Goal: Information Seeking & Learning: Learn about a topic

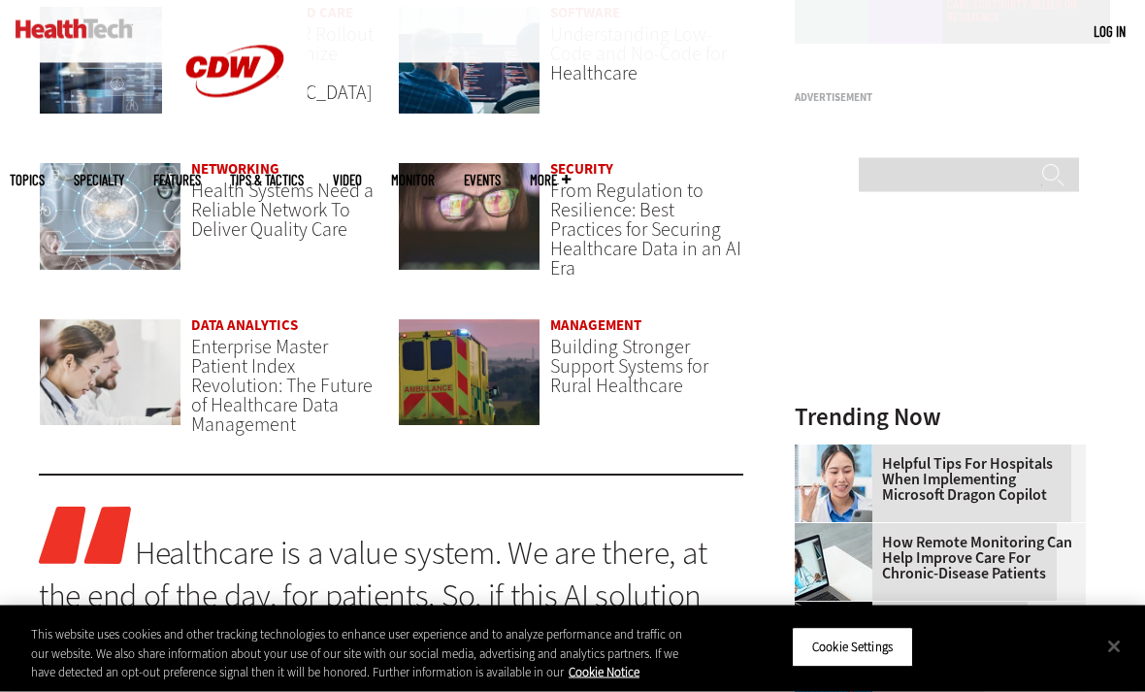
scroll to position [1418, 0]
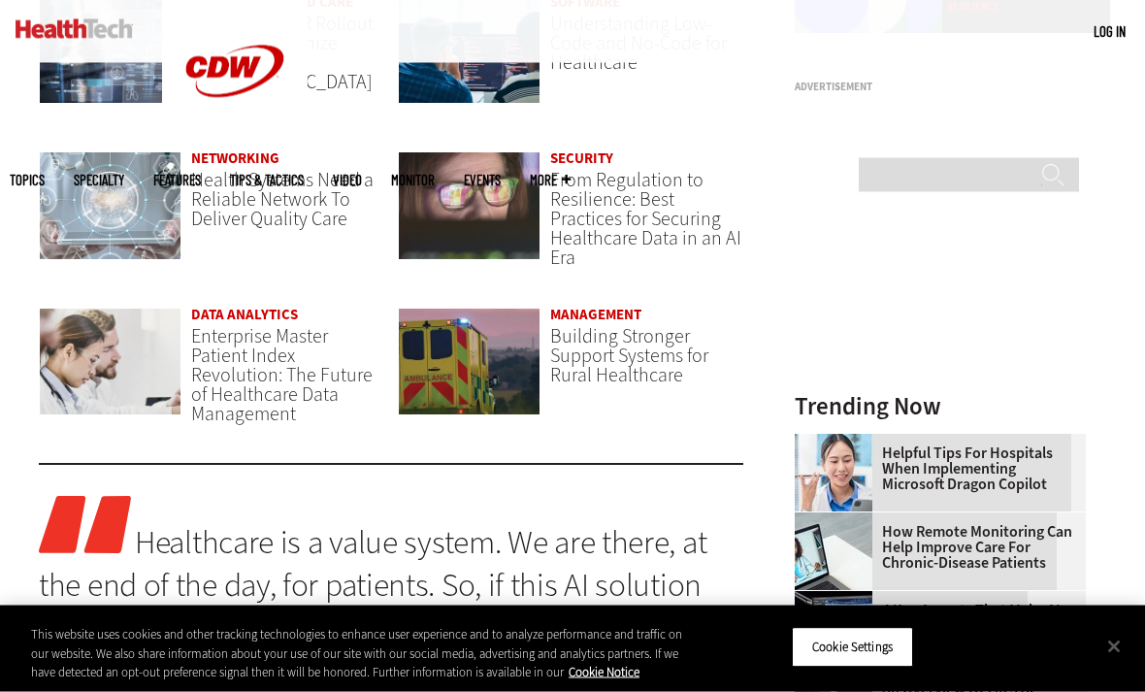
click at [179, 179] on img at bounding box center [110, 206] width 143 height 109
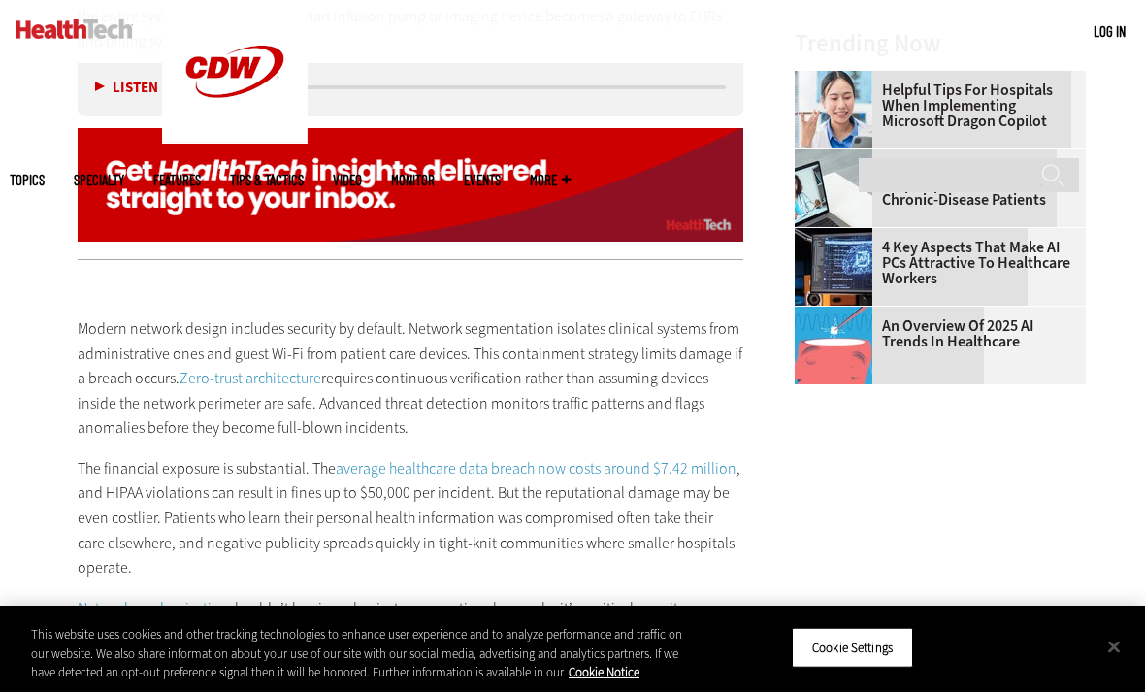
click at [599, 148] on ul "Topics Specialty Features Tips & Tactics Video MonITor Events More Search" at bounding box center [305, 179] width 590 height 63
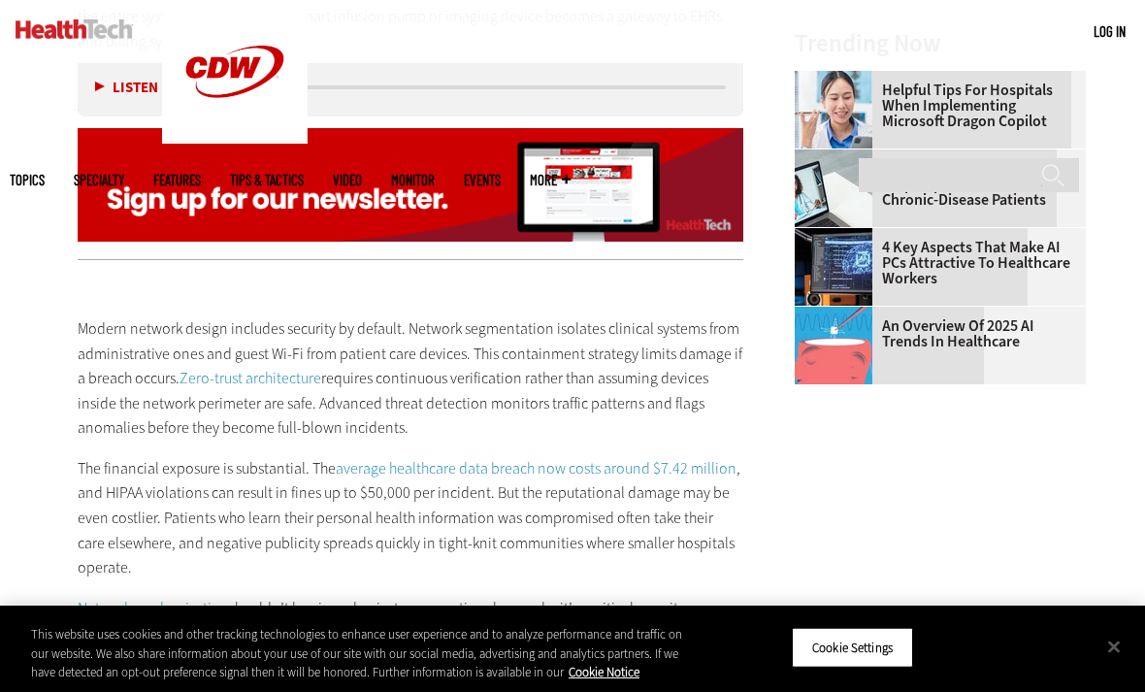
scroll to position [2539, 0]
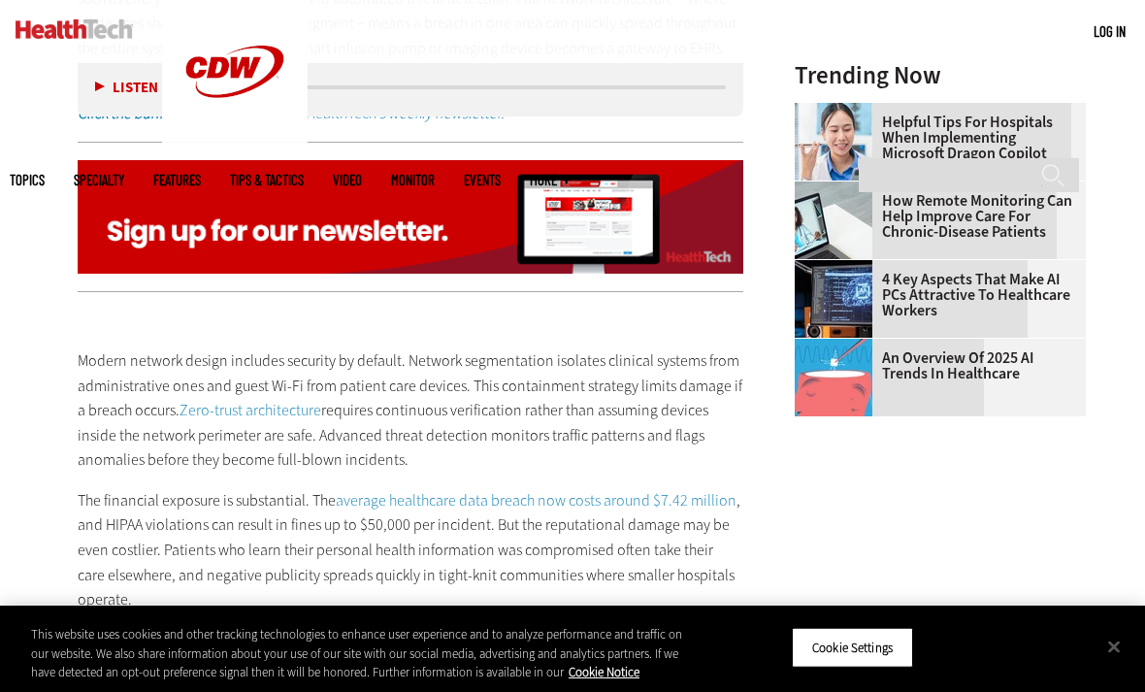
click at [163, 210] on img at bounding box center [410, 217] width 665 height 114
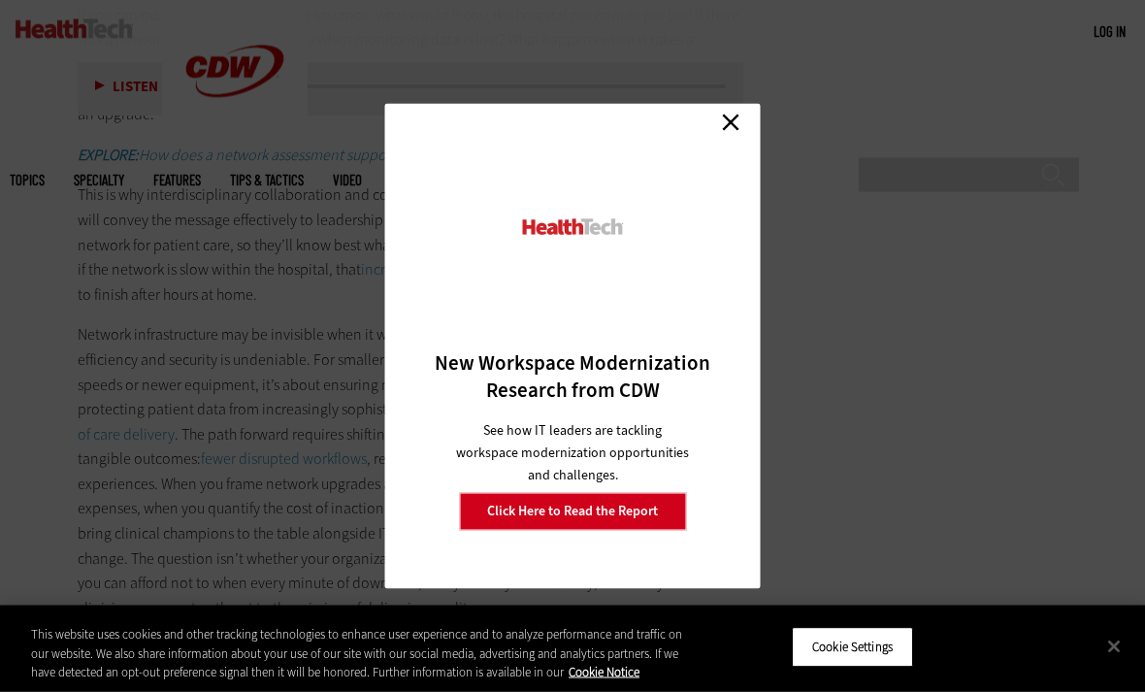
scroll to position [3521, 0]
click at [737, 138] on link "Close" at bounding box center [730, 123] width 29 height 29
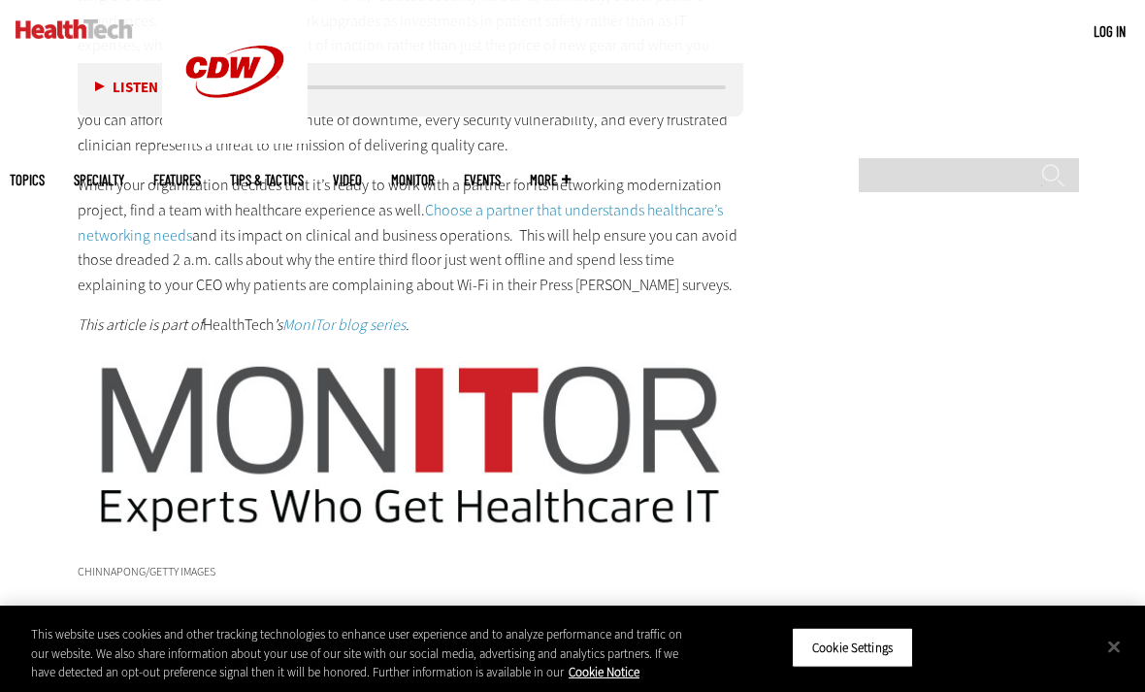
scroll to position [0, 0]
click at [80, 214] on link "Choose a partner that understands healthcare’s networking needs" at bounding box center [400, 223] width 645 height 46
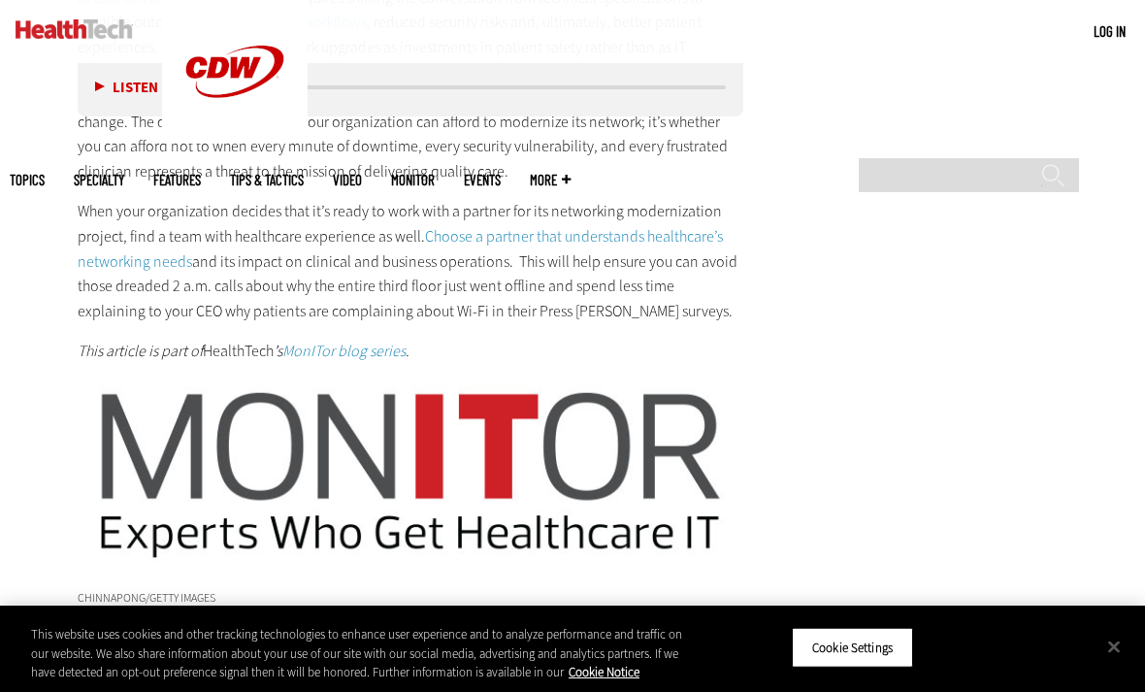
scroll to position [3958, 0]
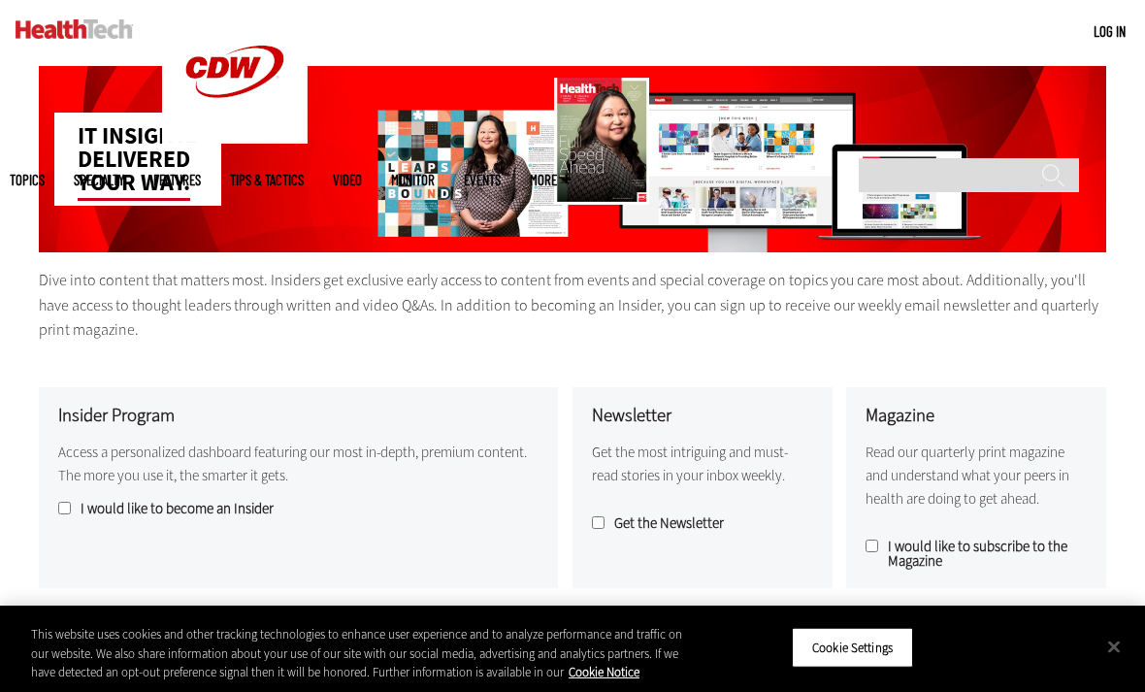
click at [599, 148] on ul "Topics Specialty Features Tips & Tactics Video MonITor Events More Search" at bounding box center [305, 179] width 590 height 63
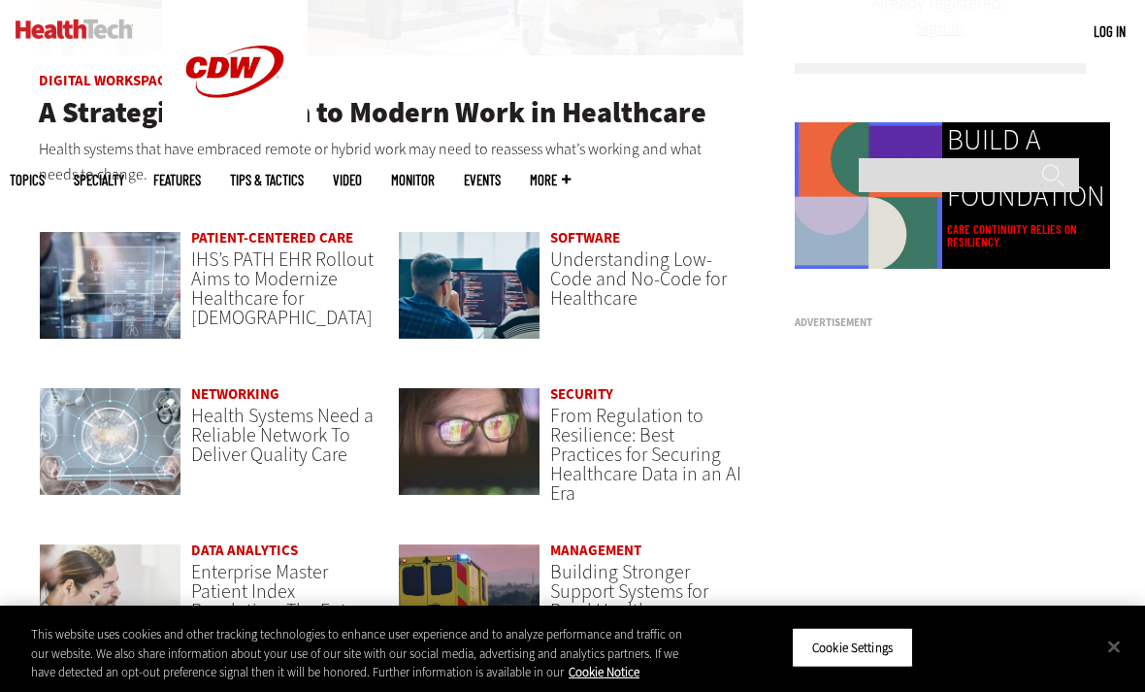
scroll to position [1261, 0]
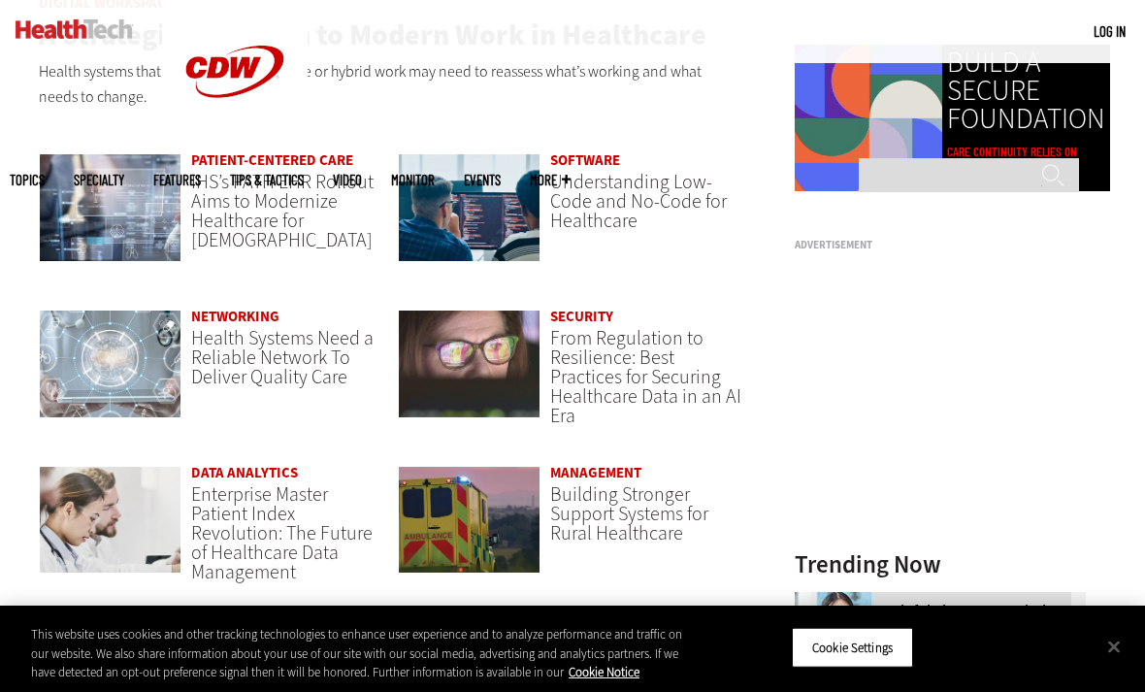
click at [604, 370] on span "From Regulation to Resilience: Best Practices for Securing Healthcare Data in a…" at bounding box center [645, 377] width 191 height 104
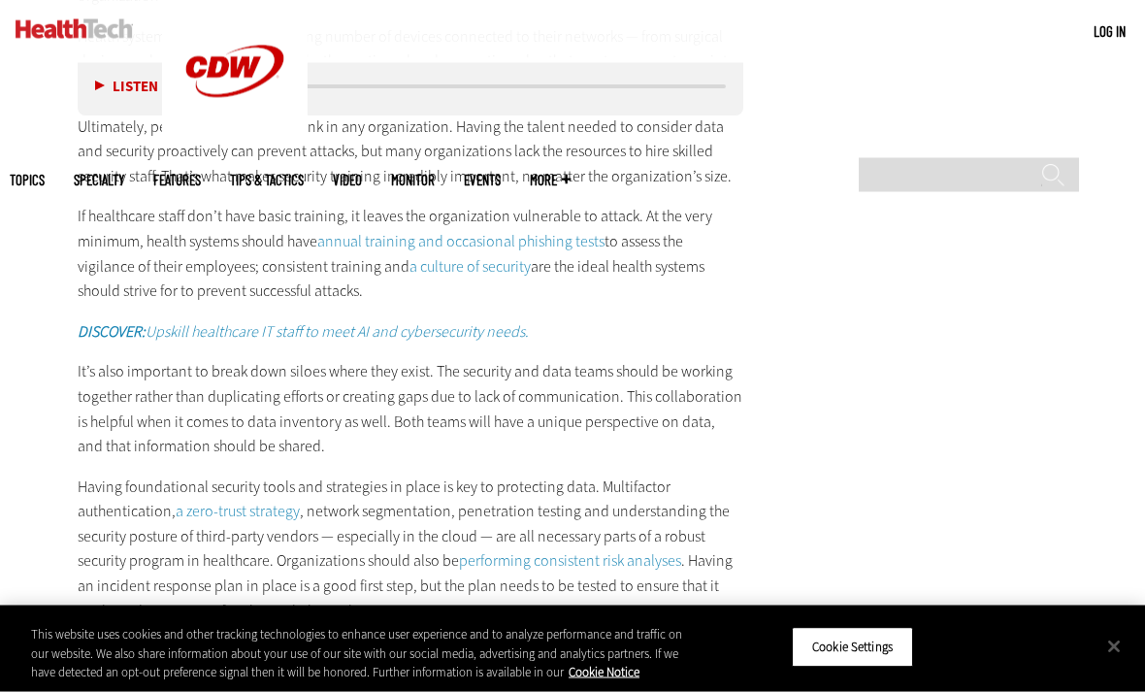
scroll to position [3628, 0]
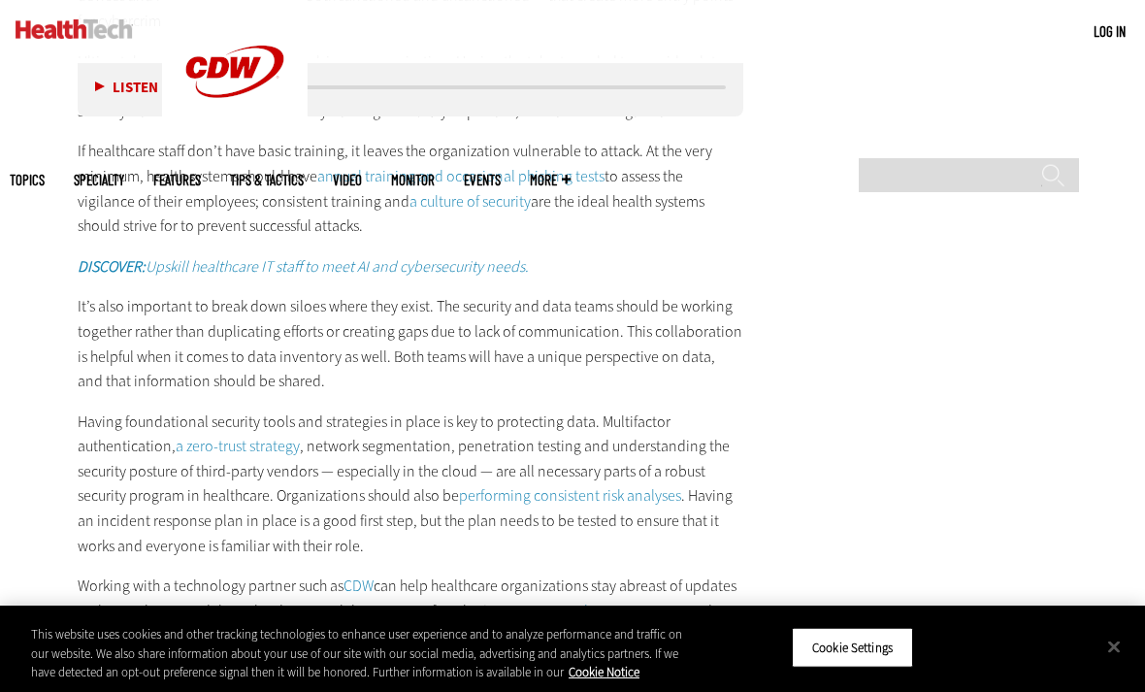
click at [210, 419] on p "Having foundational security tools and strategies in place is key to protecting…" at bounding box center [410, 483] width 665 height 149
click at [201, 436] on link "a zero-trust strategy" at bounding box center [238, 446] width 124 height 20
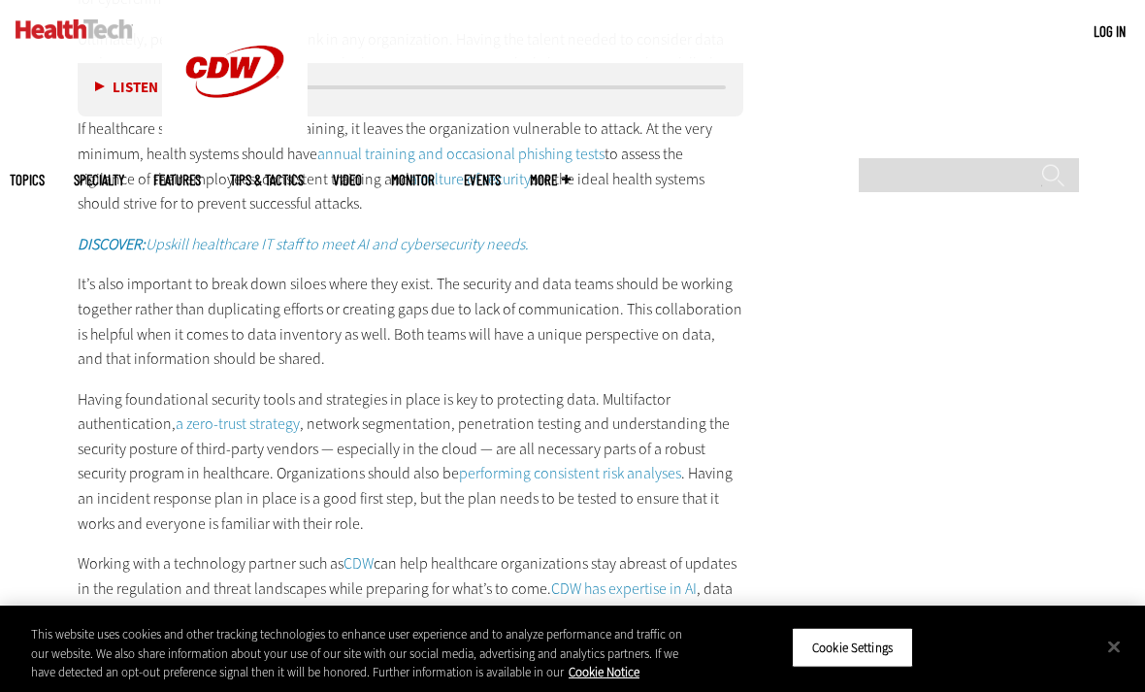
scroll to position [3652, 0]
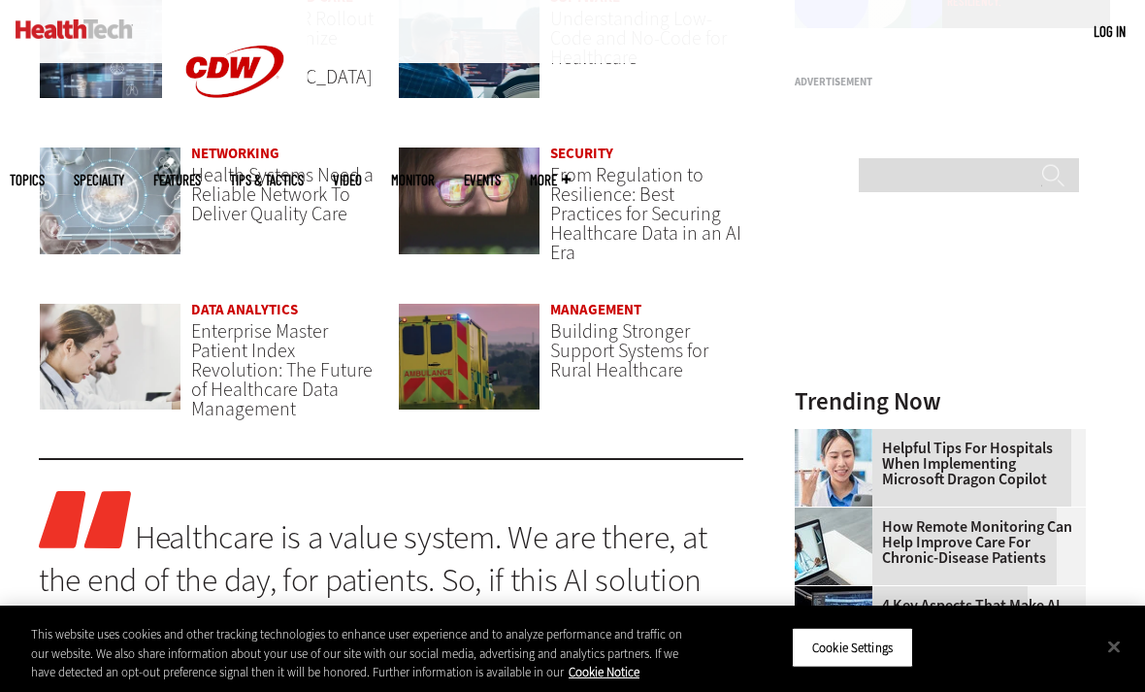
click at [601, 329] on span "Building Stronger Support Systems for Rural Healthcare" at bounding box center [629, 350] width 158 height 65
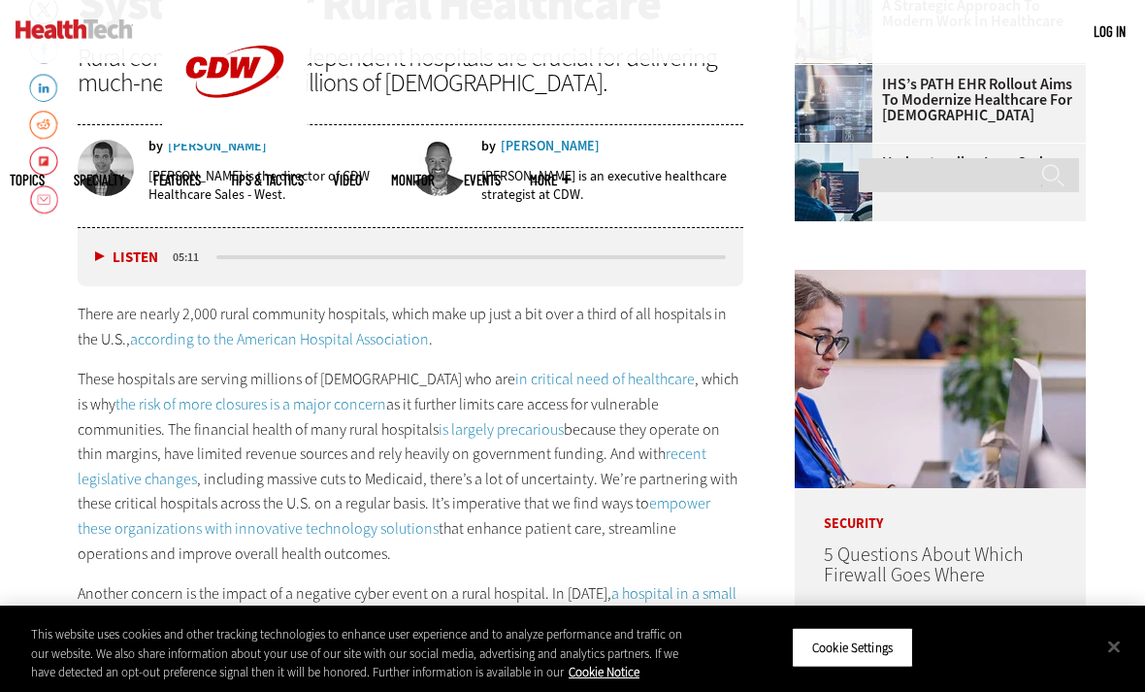
click at [856, 691] on div "This website uses cookies and other tracking technologies to enhance user exper…" at bounding box center [572, 648] width 1145 height 86
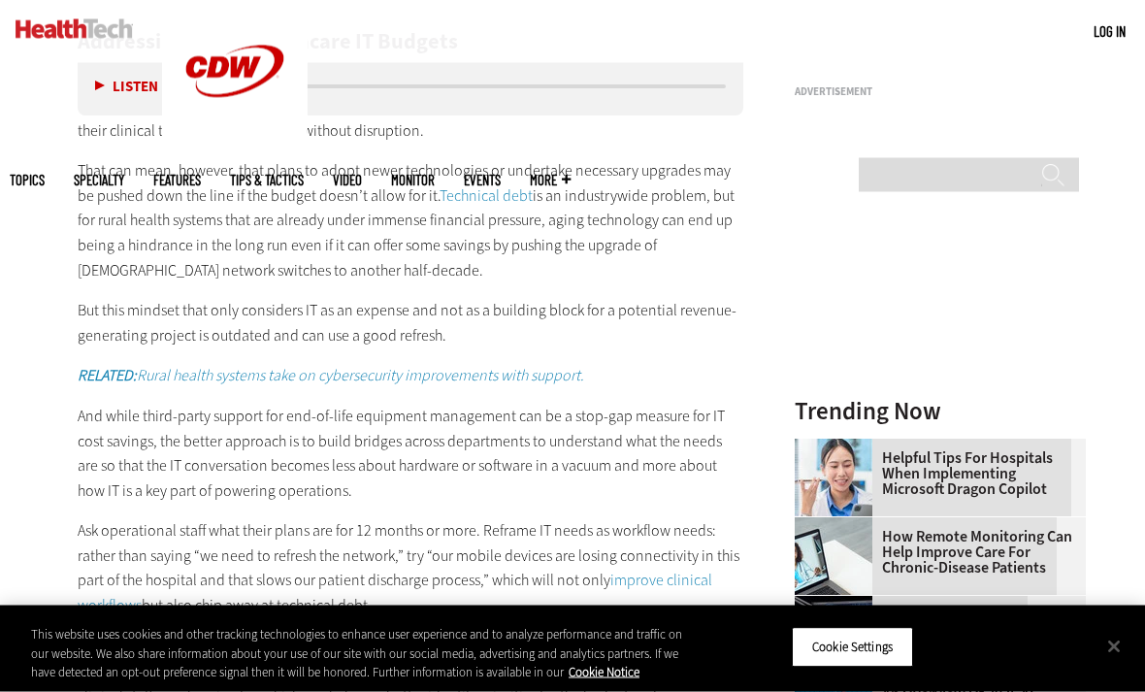
scroll to position [1751, 0]
click at [10, 510] on main "Home » Management Close New Workspace Modernization Research from CDW See how I…" at bounding box center [572, 472] width 1125 height 3303
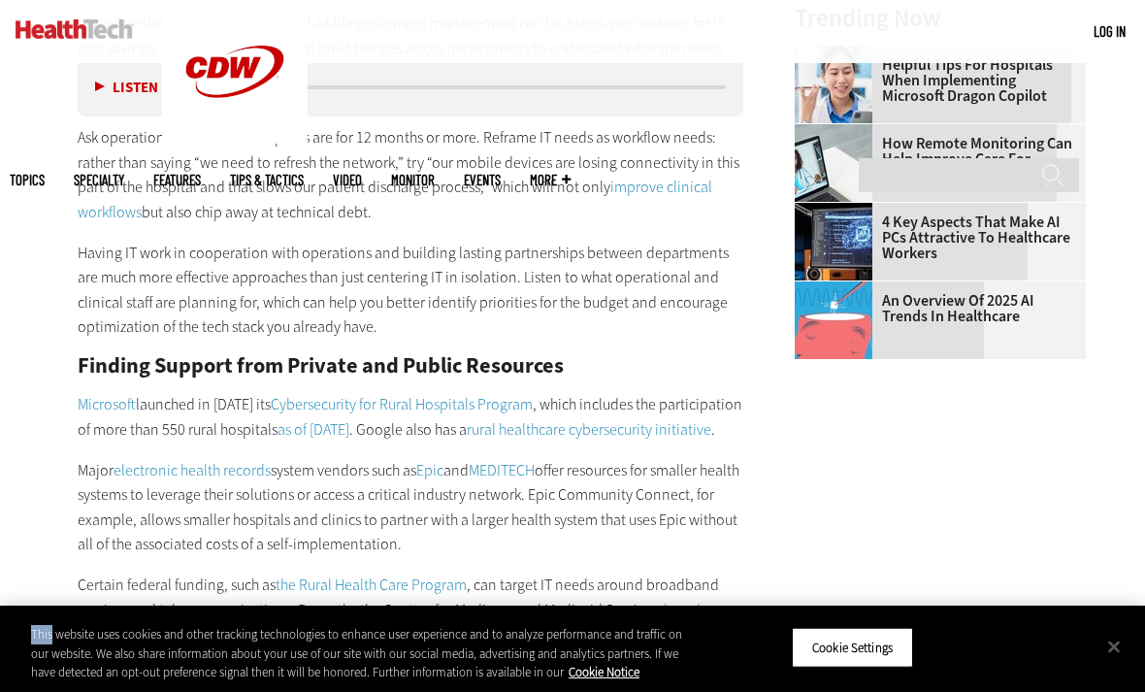
scroll to position [2118, 0]
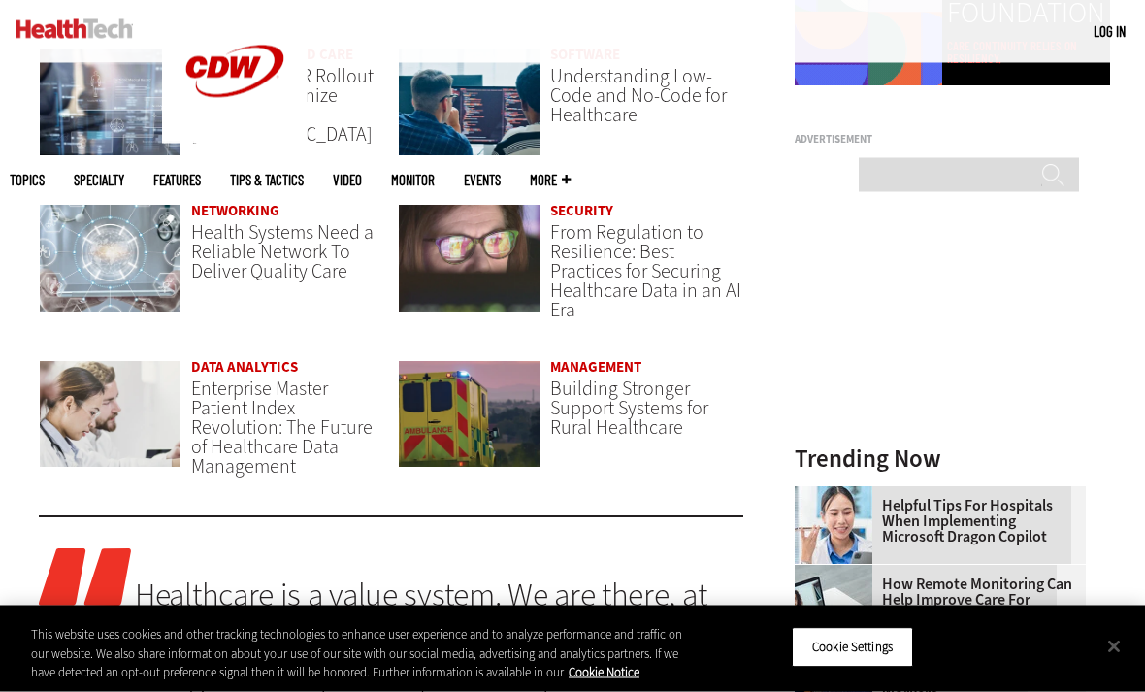
scroll to position [1255, 0]
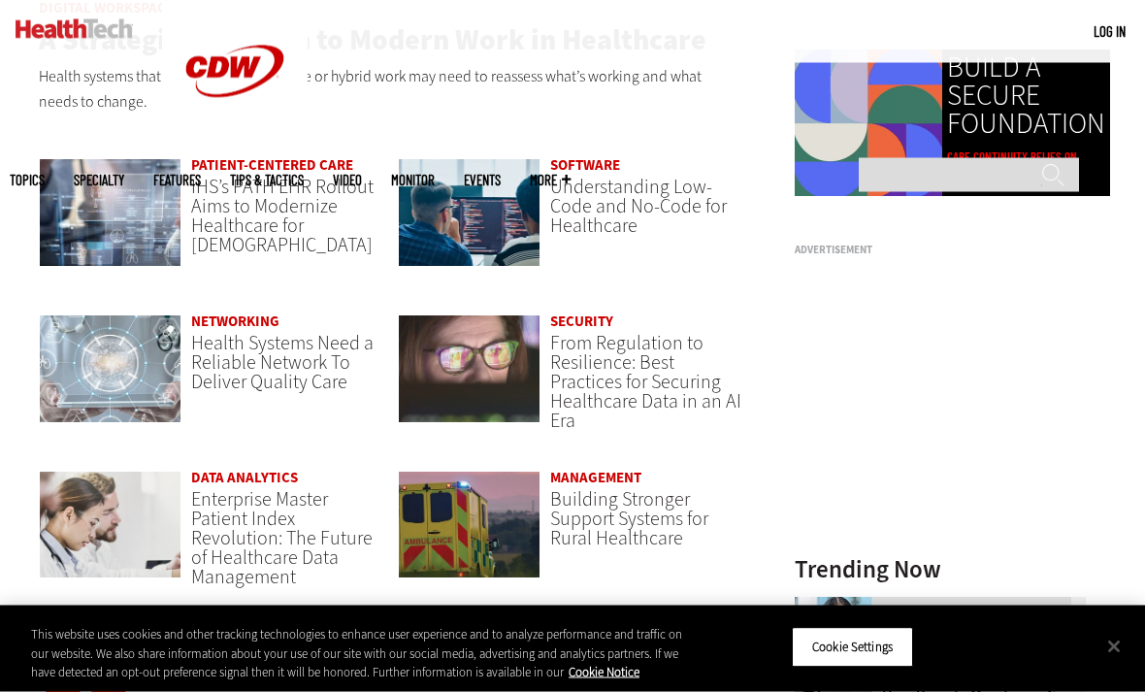
click at [645, 185] on span "Understanding Low-Code and No-Code for Healthcare" at bounding box center [638, 207] width 177 height 65
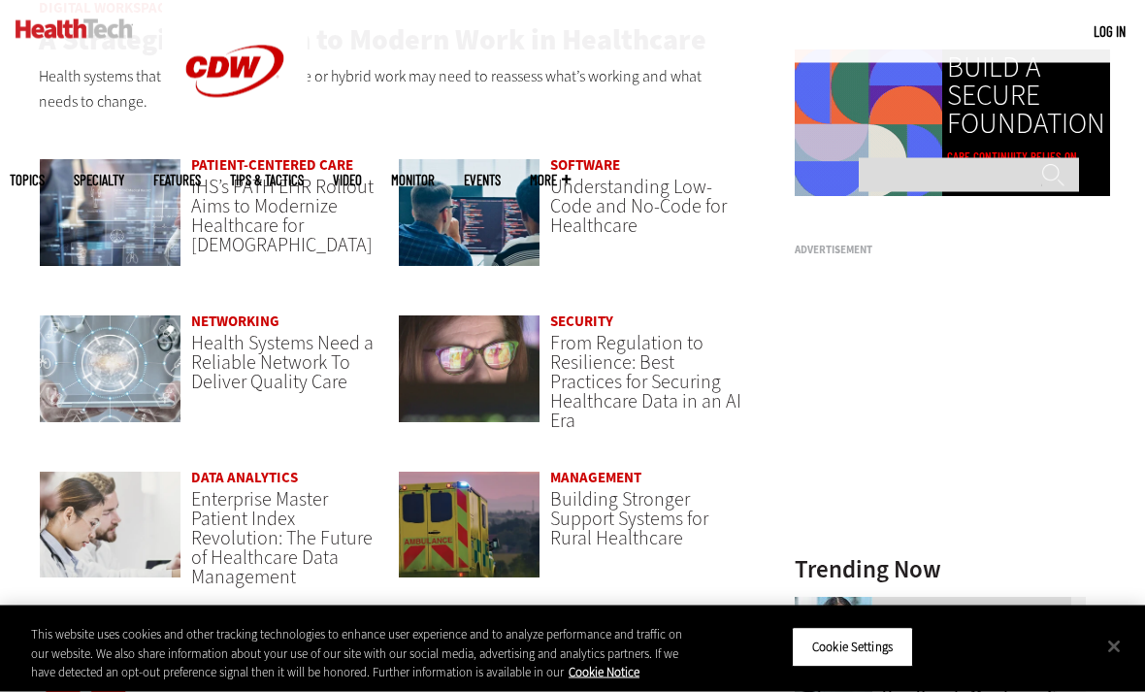
click at [625, 205] on span "Understanding Low-Code and No-Code for Healthcare" at bounding box center [638, 207] width 177 height 65
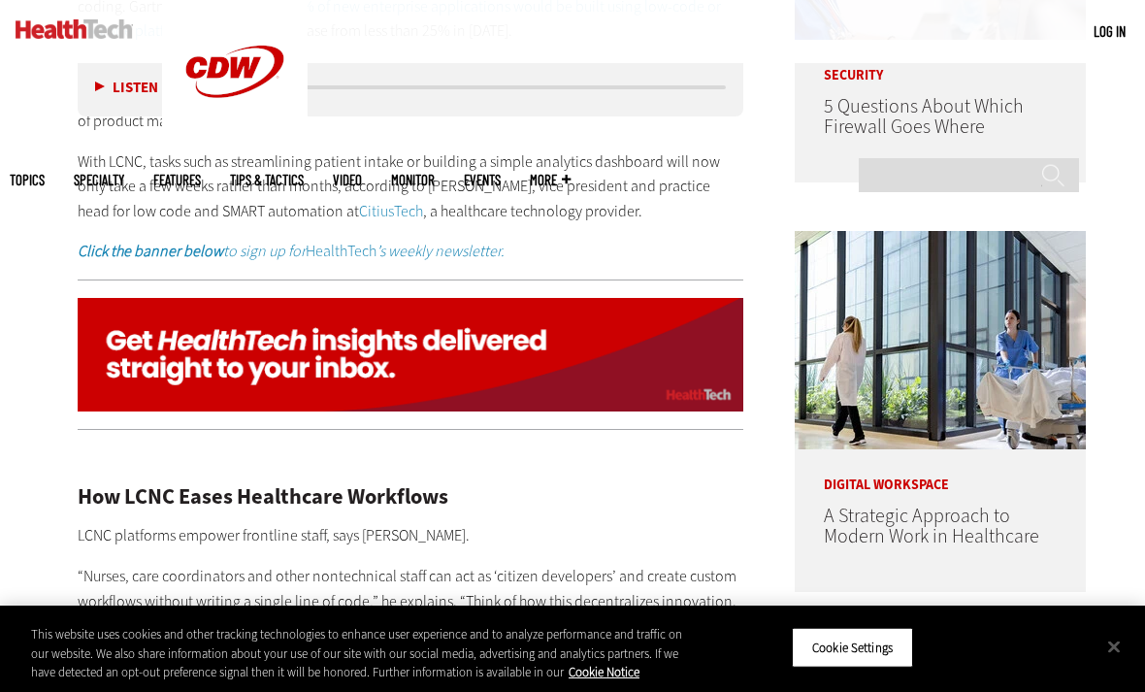
scroll to position [1340, 0]
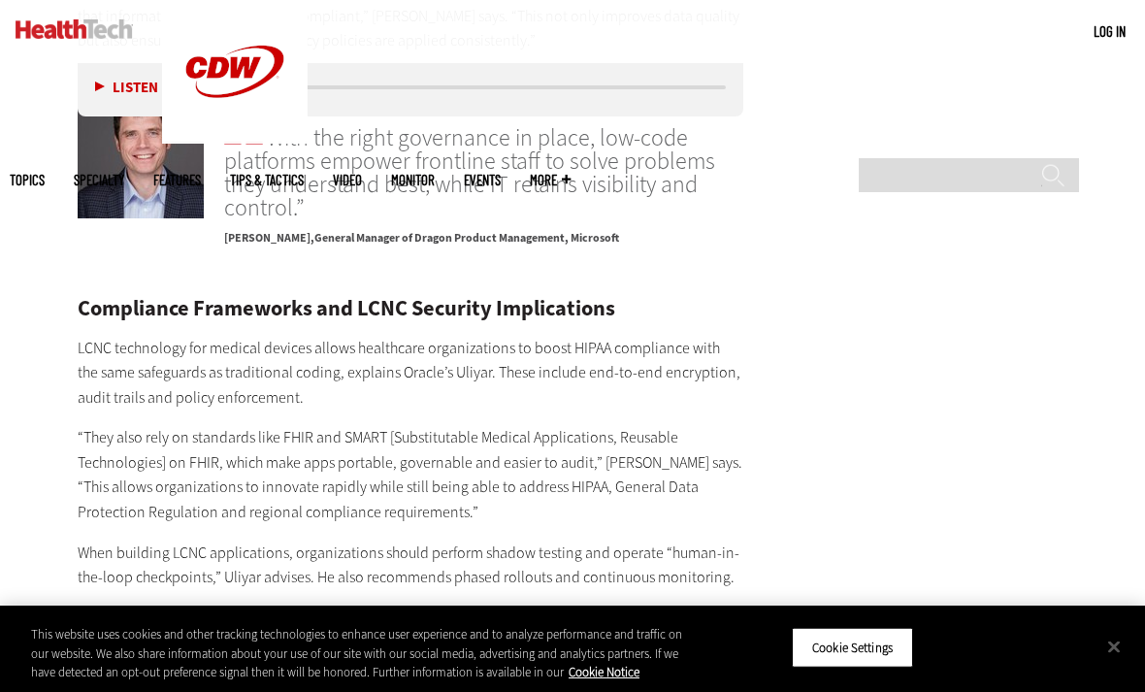
scroll to position [3293, 0]
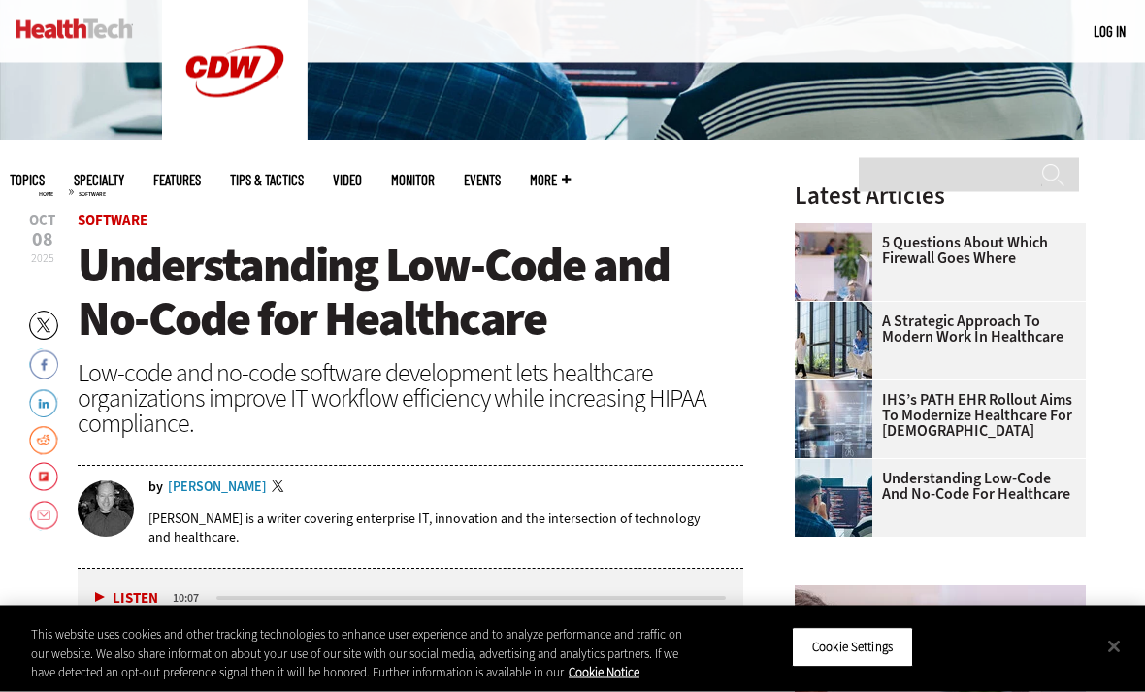
scroll to position [413, 0]
